Goal: Information Seeking & Learning: Check status

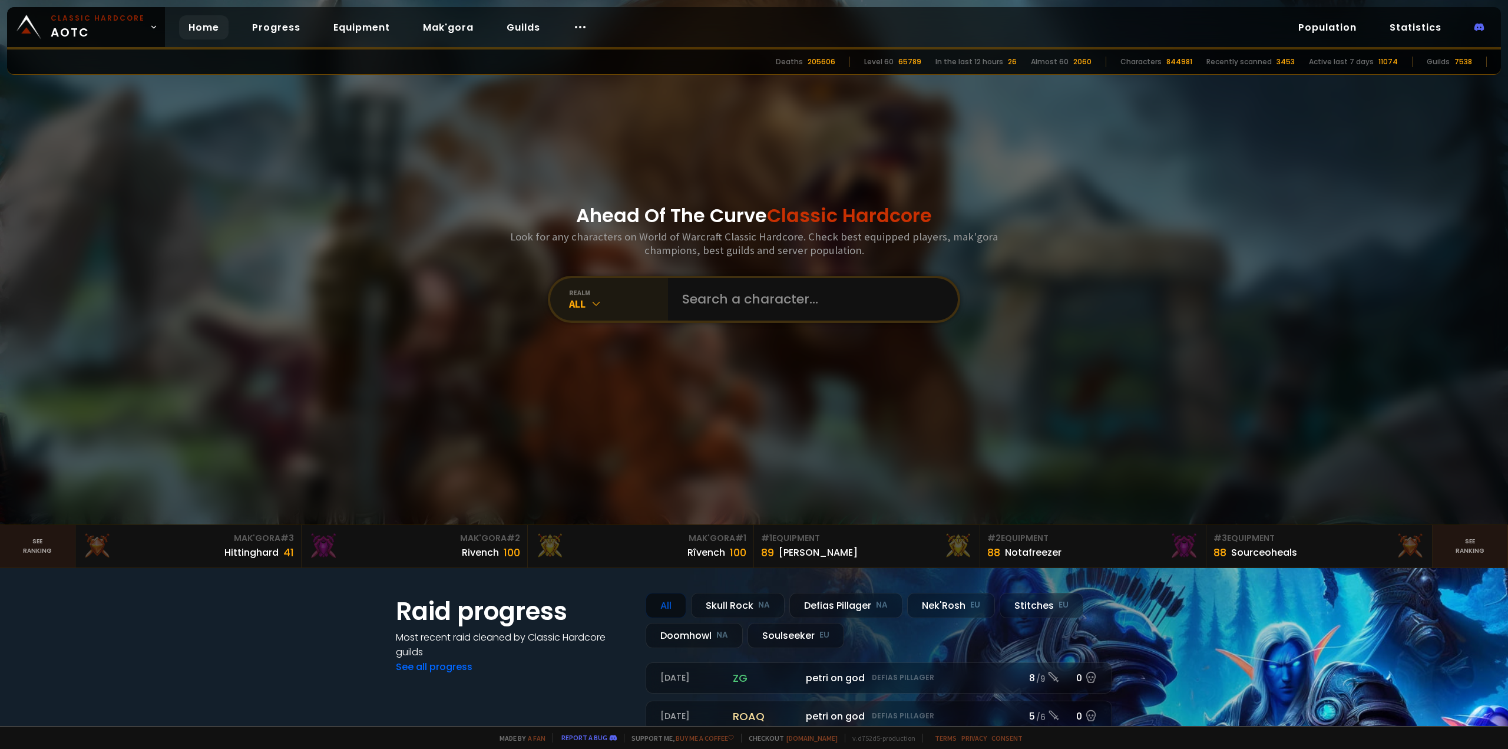
click at [652, 291] on div "realm" at bounding box center [618, 292] width 99 height 9
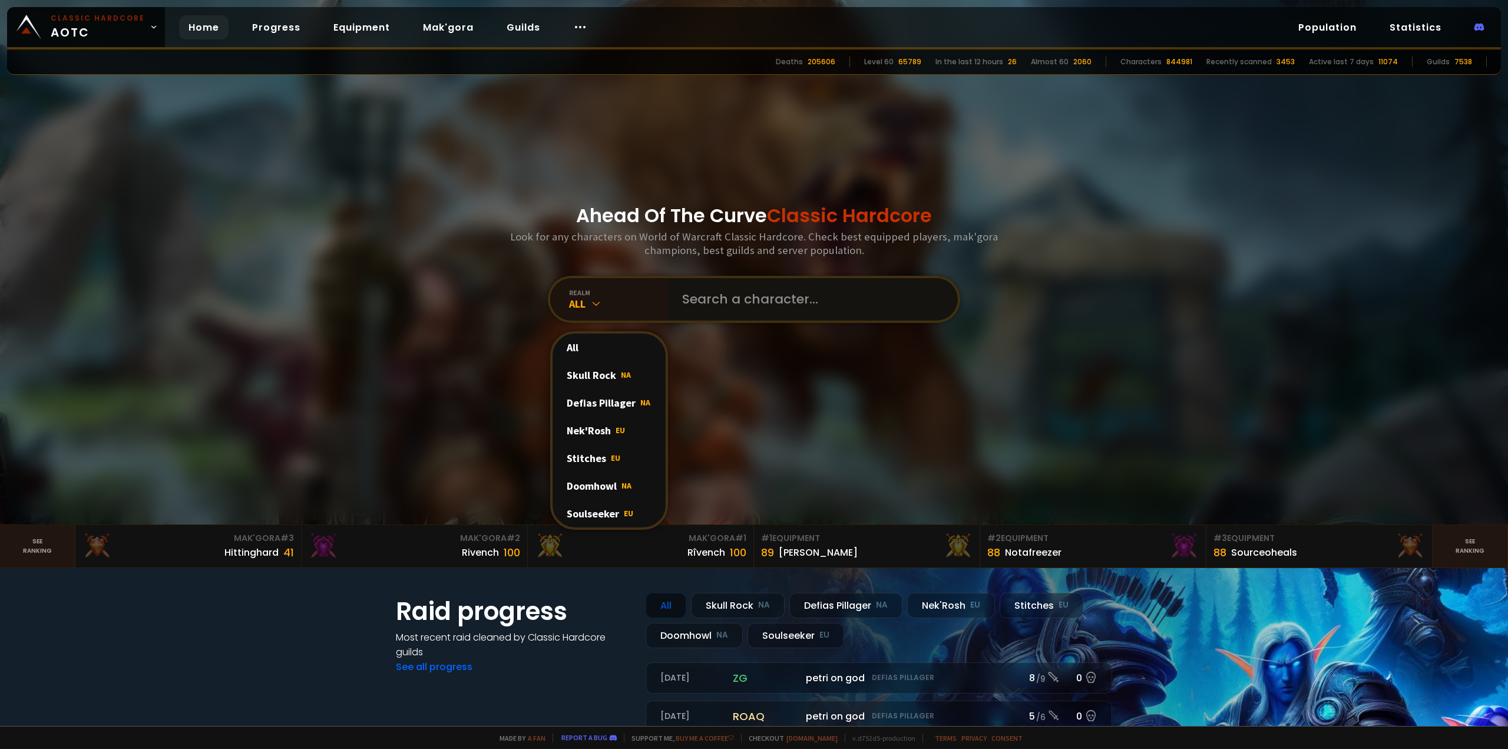
click at [719, 312] on input "text" at bounding box center [809, 299] width 269 height 42
click at [719, 311] on input "text" at bounding box center [809, 299] width 269 height 42
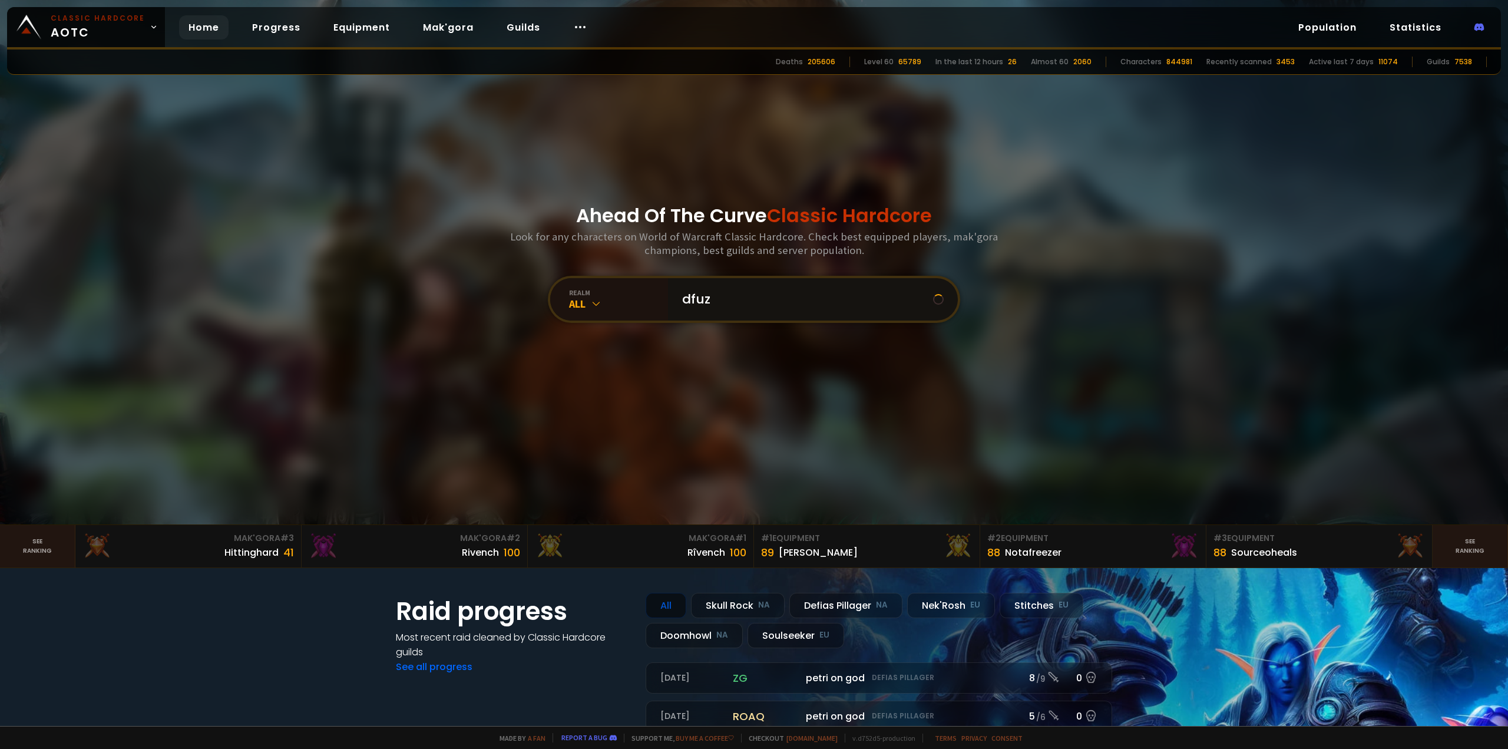
type input "dfuze"
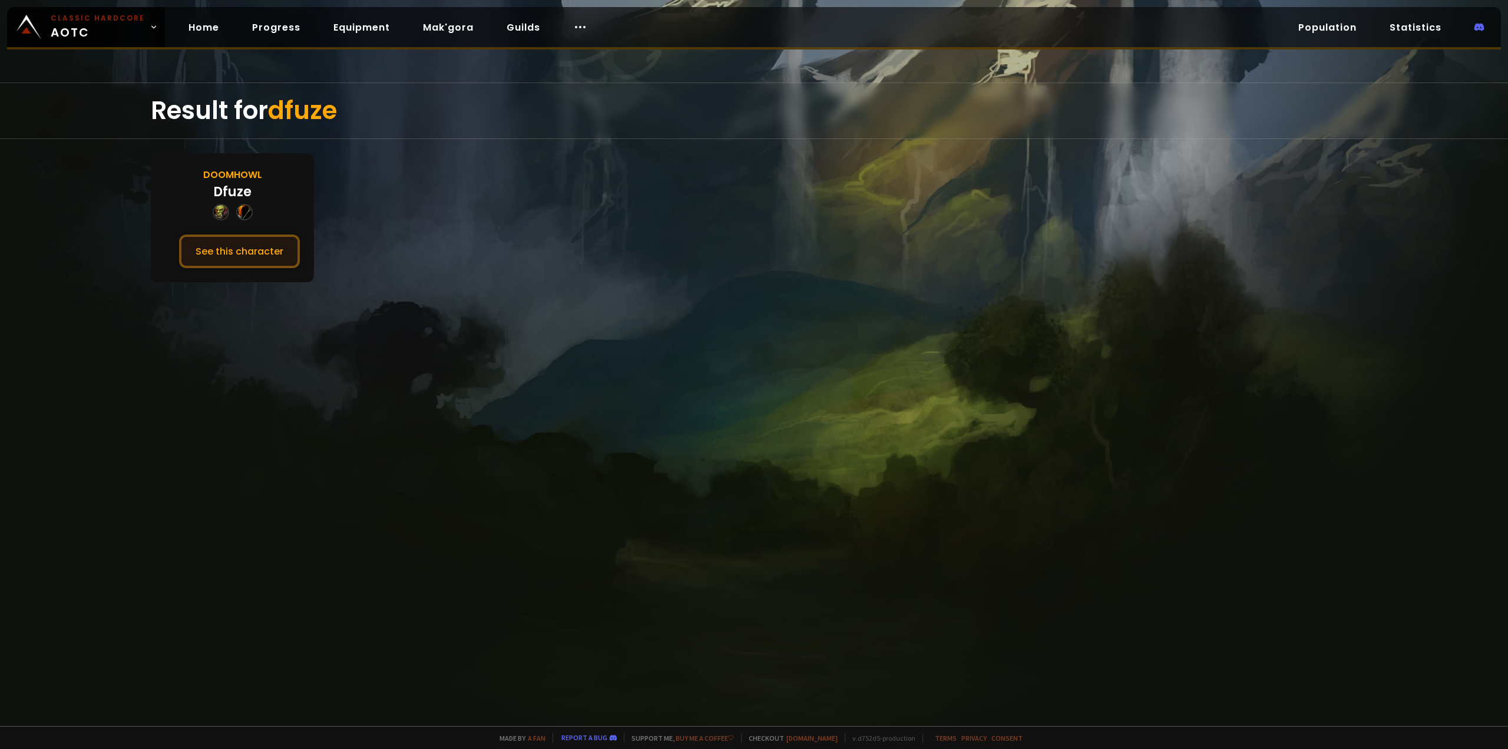
click at [252, 243] on button "See this character" at bounding box center [239, 251] width 121 height 34
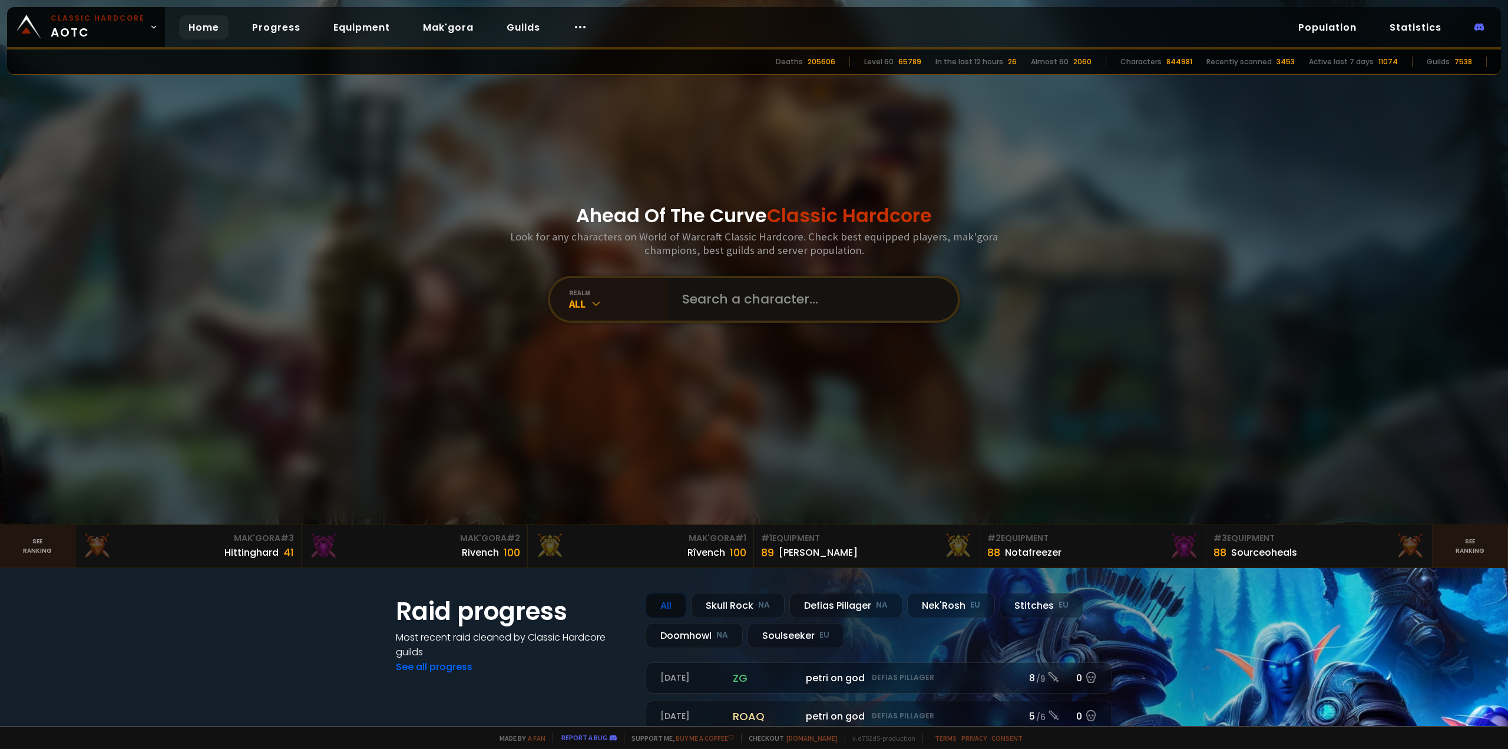
click at [686, 289] on input "text" at bounding box center [809, 299] width 269 height 42
type input "sybex"
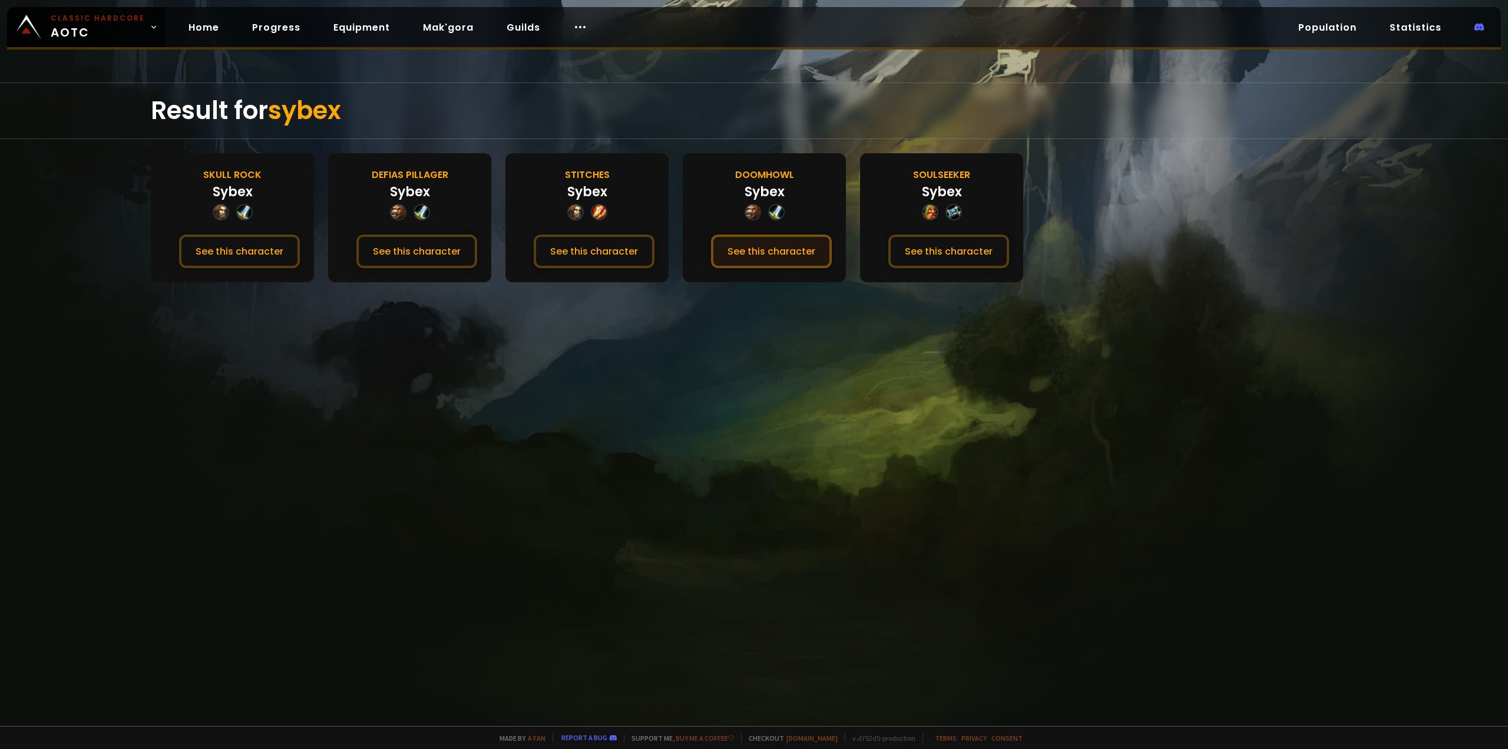
click at [781, 254] on button "See this character" at bounding box center [771, 251] width 121 height 34
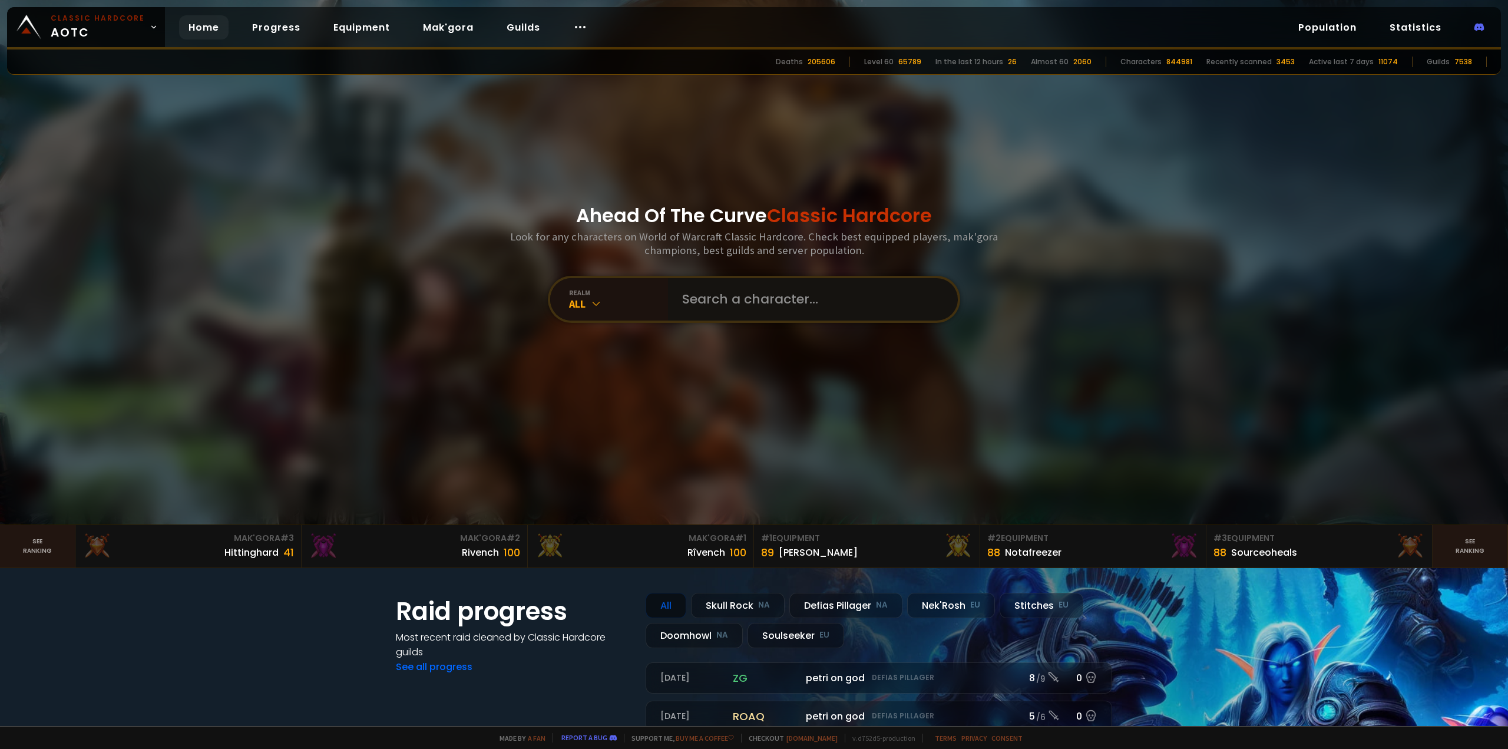
click at [713, 310] on input "text" at bounding box center [809, 299] width 269 height 42
type input "y"
type input "zynkeeper"
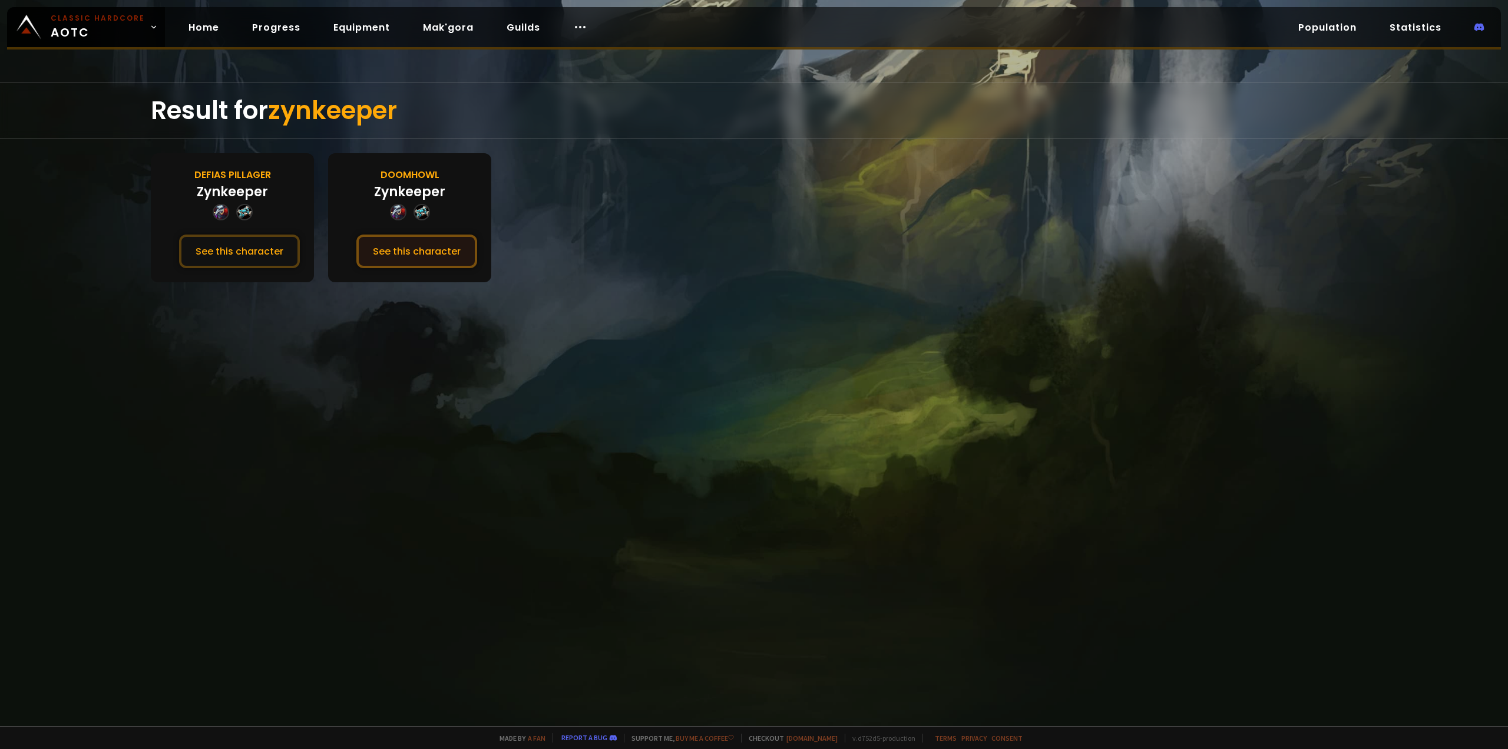
click at [432, 255] on button "See this character" at bounding box center [416, 251] width 121 height 34
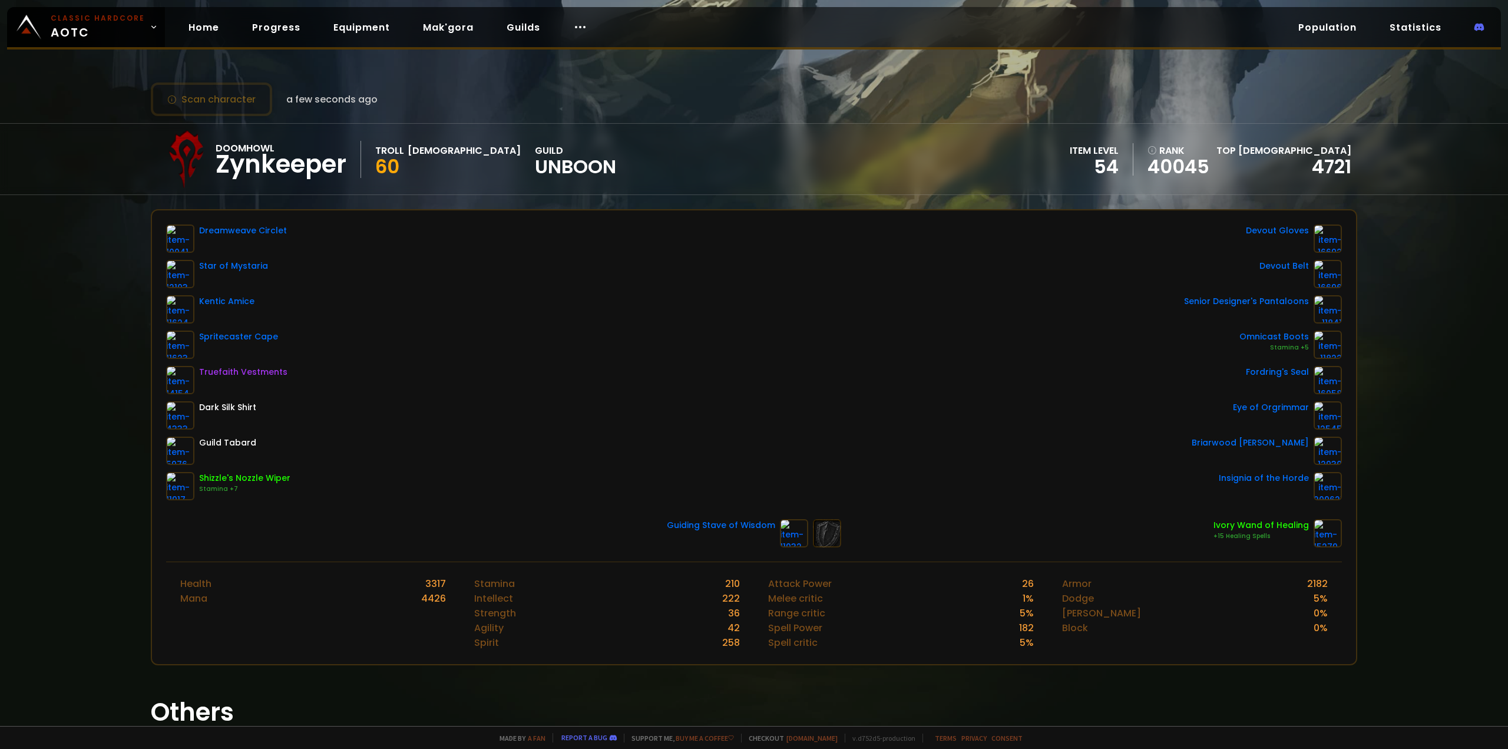
click at [665, 231] on div "Dreamweave Circlet Star of Mystaria Kentic Amice Spritecaster Cape Truefaith Ve…" at bounding box center [754, 362] width 1176 height 276
